Goal: Task Accomplishment & Management: Use online tool/utility

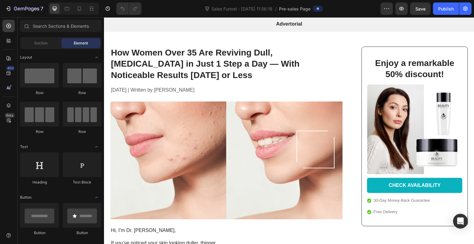
scroll to position [14, 0]
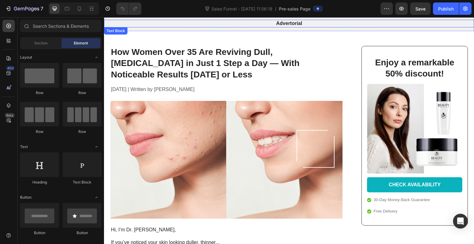
click at [315, 26] on p "Advertorial" at bounding box center [289, 23] width 369 height 6
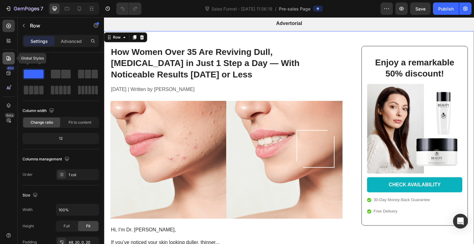
click at [10, 57] on icon at bounding box center [8, 58] width 4 height 4
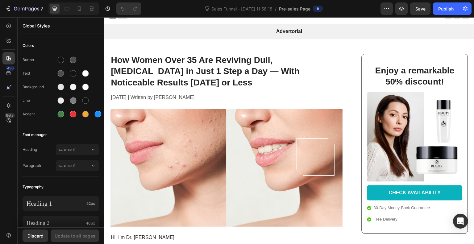
scroll to position [0, 0]
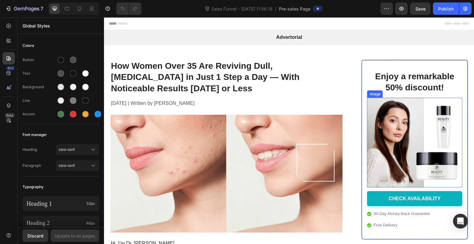
click at [438, 158] on img at bounding box center [414, 143] width 95 height 90
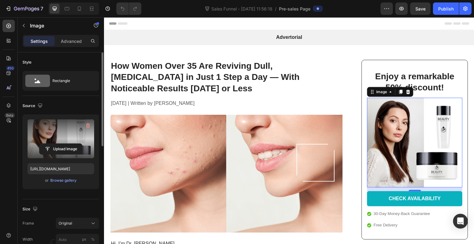
click at [62, 133] on label at bounding box center [60, 138] width 67 height 39
click at [62, 144] on input "file" at bounding box center [61, 149] width 43 height 10
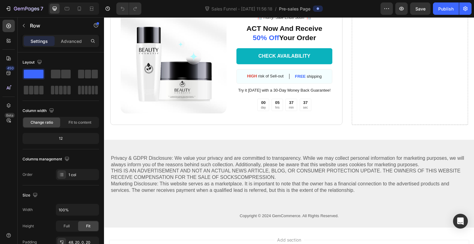
scroll to position [2167, 0]
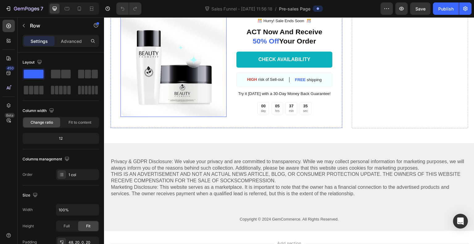
click at [199, 117] on img at bounding box center [173, 65] width 106 height 101
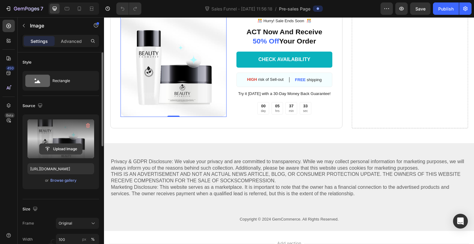
click at [65, 145] on input "file" at bounding box center [61, 149] width 43 height 10
click at [52, 146] on input "file" at bounding box center [61, 149] width 43 height 10
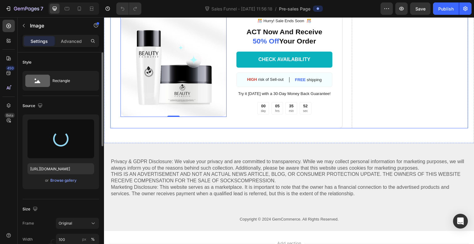
type input "[URL][DOMAIN_NAME]"
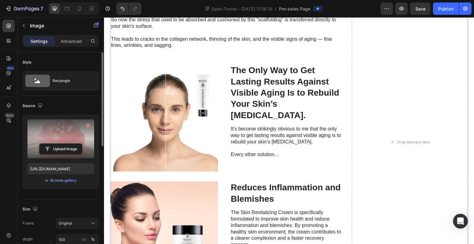
scroll to position [893, 0]
